Goal: Task Accomplishment & Management: Use online tool/utility

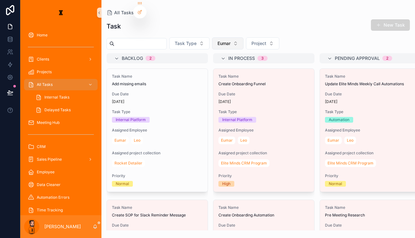
click at [218, 43] on button "Eumar" at bounding box center [227, 43] width 31 height 12
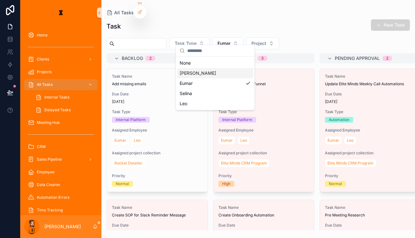
click at [207, 73] on div "[PERSON_NAME]" at bounding box center [215, 73] width 76 height 10
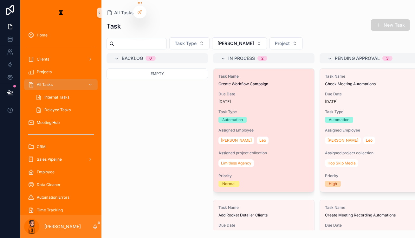
click at [255, 92] on span "Due Date" at bounding box center [264, 94] width 91 height 5
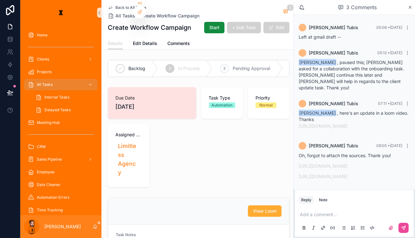
scroll to position [2, 0]
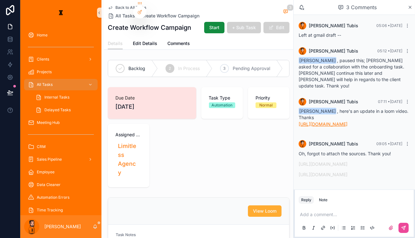
click at [346, 121] on link "[URL][DOMAIN_NAME]" at bounding box center [323, 123] width 49 height 5
click at [337, 161] on link "[URL][DOMAIN_NAME]" at bounding box center [323, 163] width 49 height 5
click at [332, 172] on link "[URL][DOMAIN_NAME]" at bounding box center [323, 174] width 49 height 5
click at [335, 212] on p "scrollable content" at bounding box center [355, 215] width 111 height 6
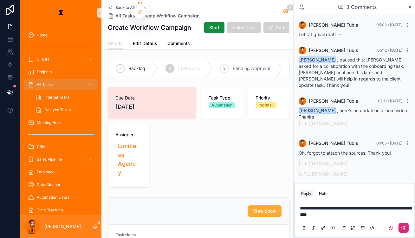
click at [402, 224] on button "scrollable content" at bounding box center [404, 228] width 10 height 10
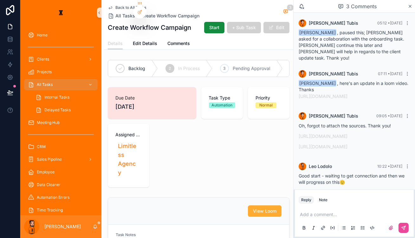
scroll to position [28, 0]
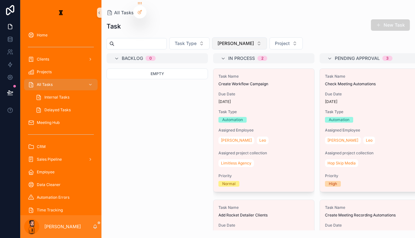
click at [224, 39] on button "[PERSON_NAME]" at bounding box center [239, 43] width 55 height 12
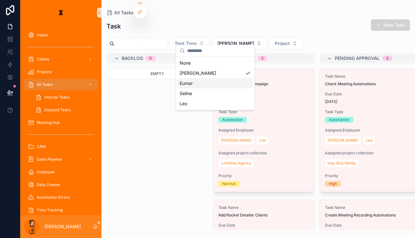
click at [198, 78] on div "Eumar" at bounding box center [215, 83] width 76 height 10
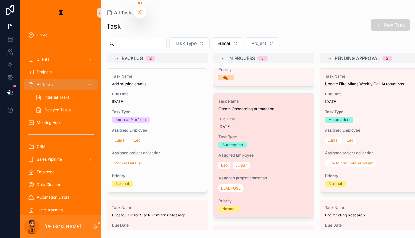
scroll to position [86, 0]
